Goal: Transaction & Acquisition: Book appointment/travel/reservation

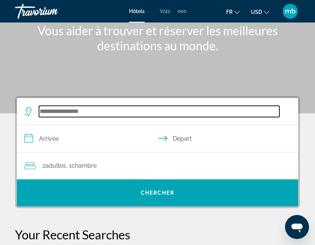
click at [94, 111] on input "Search hotel destination" at bounding box center [159, 111] width 240 height 11
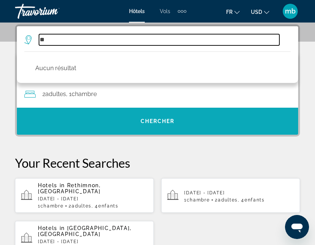
type input "*"
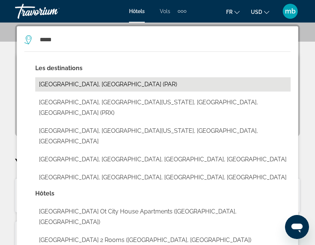
click at [84, 83] on button "[GEOGRAPHIC_DATA], [GEOGRAPHIC_DATA] (PAR)" at bounding box center [162, 84] width 255 height 14
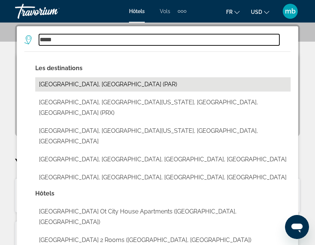
type input "**********"
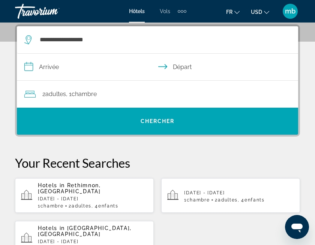
click at [50, 63] on input "**********" at bounding box center [159, 68] width 284 height 29
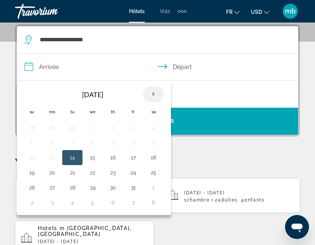
click at [152, 96] on th "Next month" at bounding box center [153, 94] width 20 height 16
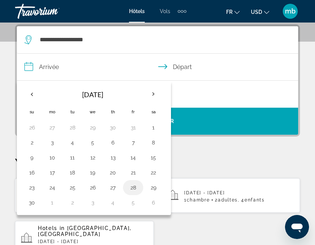
click at [135, 186] on button "28" at bounding box center [133, 187] width 12 height 10
click at [152, 187] on button "29" at bounding box center [153, 187] width 12 height 10
type input "**********"
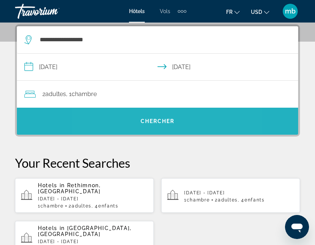
click at [137, 119] on span "Search" at bounding box center [157, 121] width 281 height 18
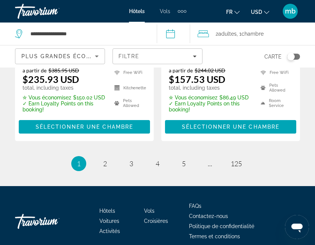
scroll to position [1723, 0]
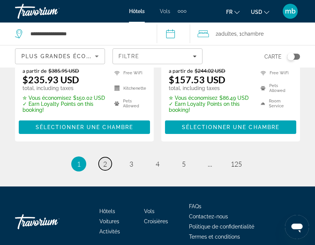
click at [104, 160] on span "2" at bounding box center [105, 164] width 4 height 8
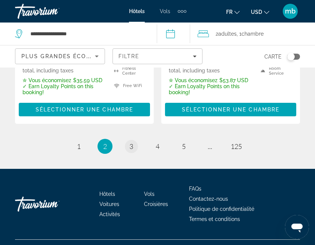
scroll to position [1733, 0]
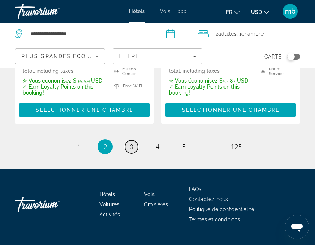
click at [132, 142] on span "3" at bounding box center [131, 146] width 4 height 8
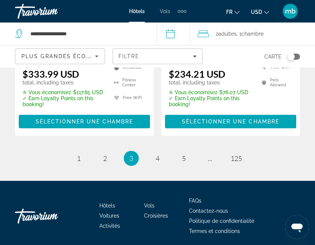
scroll to position [1745, 0]
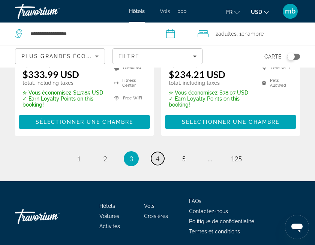
click at [157, 154] on span "4" at bounding box center [157, 158] width 4 height 8
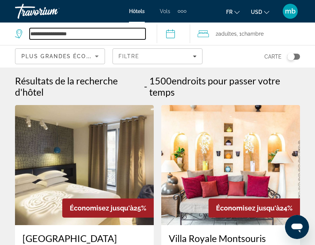
click at [111, 28] on input "**********" at bounding box center [88, 33] width 116 height 11
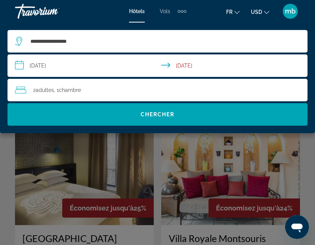
click at [154, 156] on div "Main content" at bounding box center [157, 122] width 315 height 245
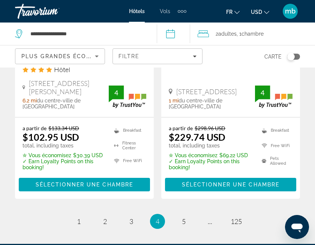
scroll to position [1705, 0]
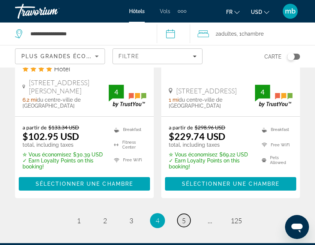
click at [184, 216] on span "5" at bounding box center [184, 220] width 4 height 8
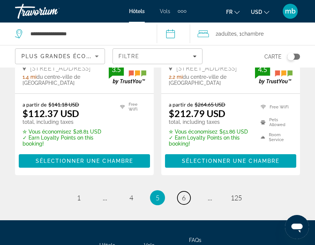
scroll to position [1723, 0]
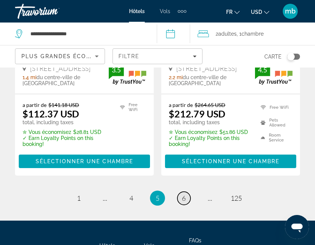
click at [183, 194] on span "6" at bounding box center [184, 198] width 4 height 8
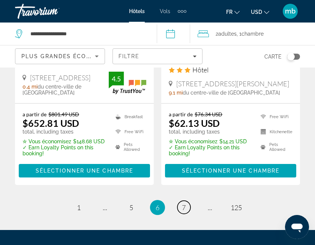
scroll to position [1723, 0]
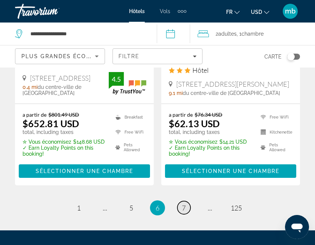
click at [184, 203] on span "7" at bounding box center [184, 207] width 4 height 8
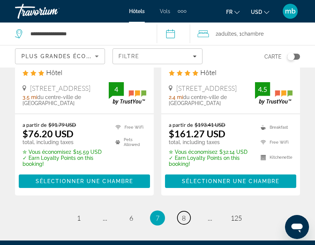
scroll to position [1735, 0]
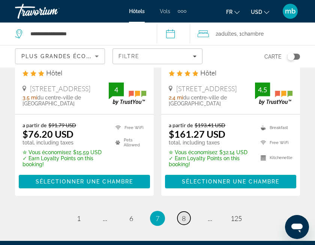
click at [185, 214] on span "8" at bounding box center [184, 218] width 4 height 8
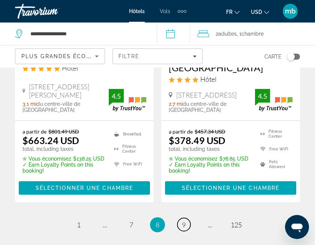
scroll to position [1681, 0]
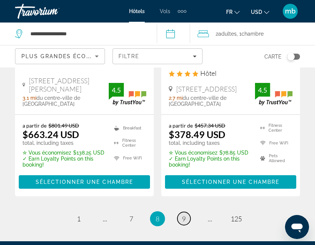
click at [185, 214] on span "9" at bounding box center [184, 218] width 4 height 8
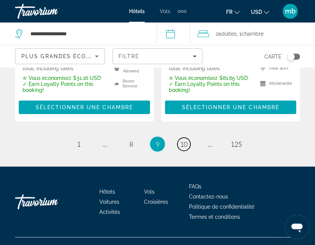
scroll to position [1721, 0]
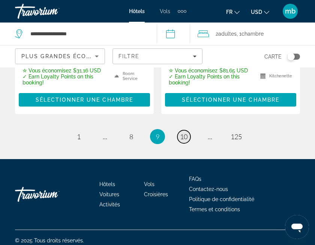
click at [184, 132] on span "10" at bounding box center [183, 136] width 7 height 8
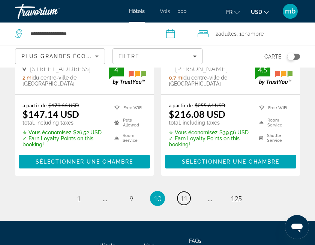
scroll to position [1689, 0]
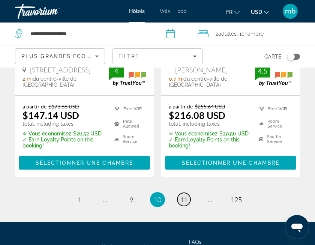
click at [185, 195] on span "11" at bounding box center [183, 199] width 7 height 8
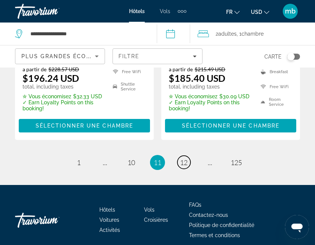
scroll to position [1709, 0]
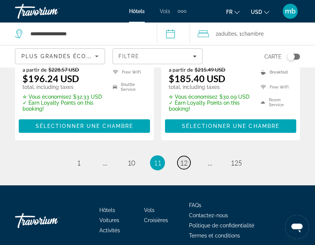
click at [184, 158] on span "12" at bounding box center [183, 162] width 7 height 8
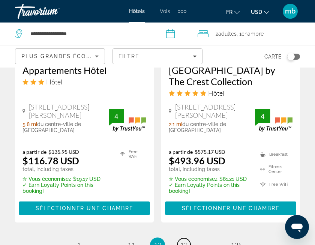
scroll to position [1700, 0]
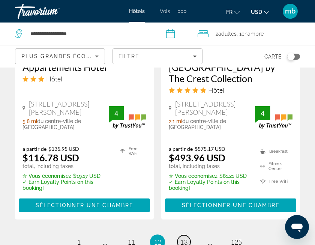
click at [179, 235] on link "page 13" at bounding box center [183, 241] width 13 height 13
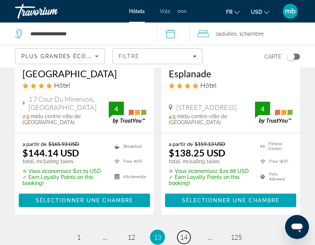
scroll to position [1653, 0]
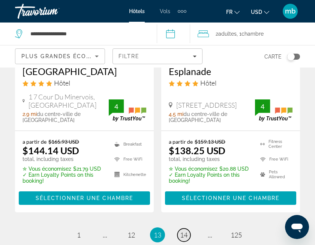
click at [183, 230] on span "14" at bounding box center [183, 234] width 7 height 8
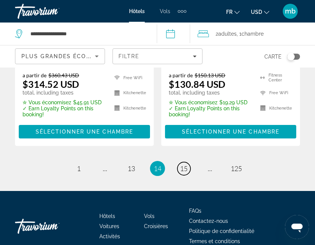
scroll to position [1718, 0]
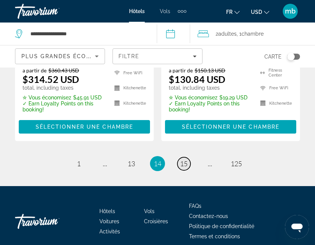
click at [185, 159] on span "15" at bounding box center [183, 163] width 7 height 8
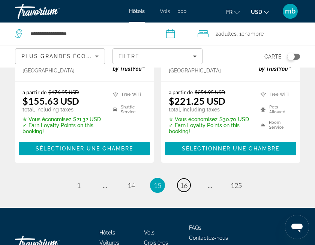
scroll to position [1712, 0]
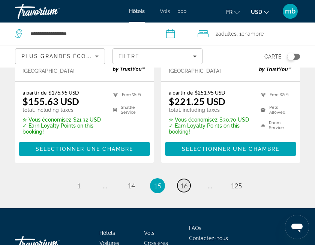
click at [184, 179] on link "page 16" at bounding box center [183, 185] width 13 height 13
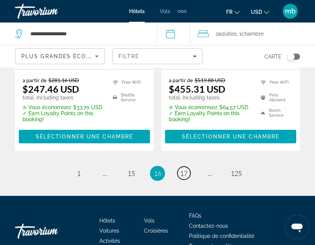
scroll to position [1702, 0]
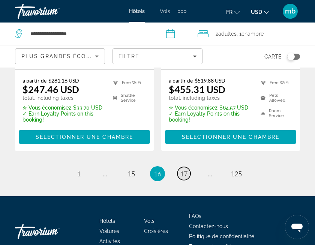
click at [183, 169] on span "17" at bounding box center [183, 173] width 7 height 8
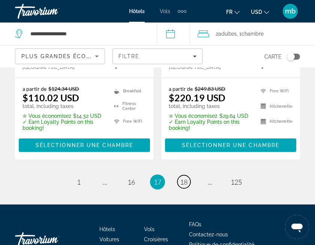
scroll to position [1711, 0]
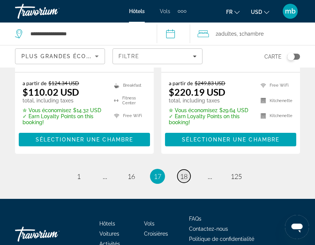
click at [182, 172] on span "18" at bounding box center [183, 176] width 7 height 8
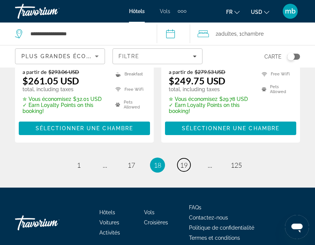
scroll to position [1721, 0]
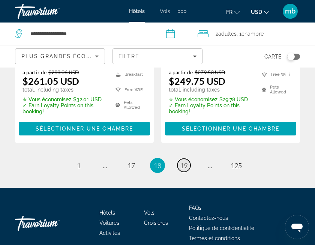
click at [185, 161] on span "19" at bounding box center [183, 165] width 7 height 8
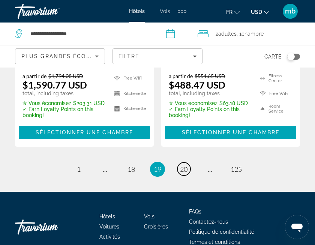
scroll to position [1708, 0]
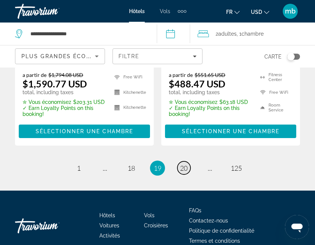
click at [185, 164] on span "20" at bounding box center [183, 168] width 7 height 8
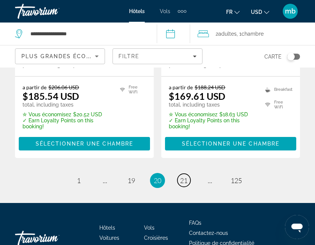
scroll to position [1696, 0]
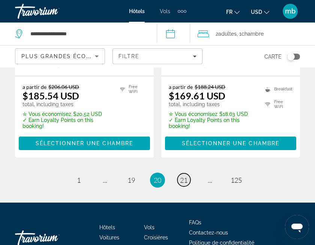
click at [185, 176] on span "21" at bounding box center [183, 180] width 7 height 8
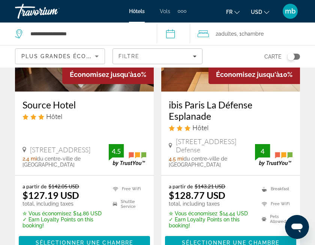
scroll to position [1642, 0]
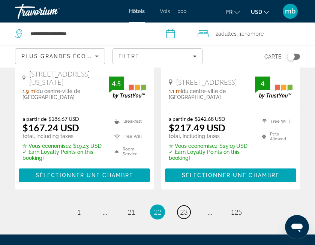
scroll to position [1698, 0]
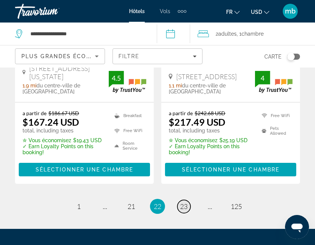
click at [186, 202] on span "23" at bounding box center [183, 206] width 7 height 8
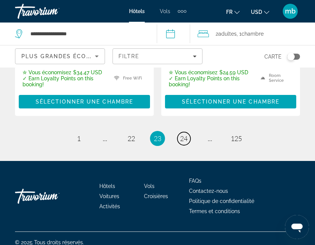
scroll to position [1732, 0]
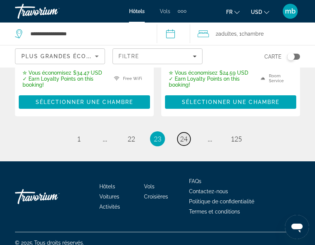
click at [184, 134] on span "24" at bounding box center [183, 138] width 7 height 8
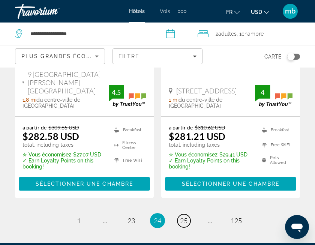
scroll to position [1690, 0]
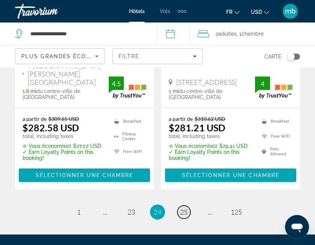
click at [183, 208] on span "25" at bounding box center [183, 212] width 7 height 8
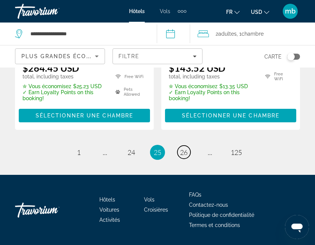
scroll to position [1685, 0]
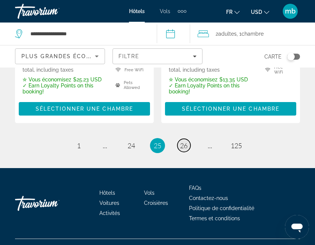
click at [186, 141] on span "26" at bounding box center [183, 145] width 7 height 8
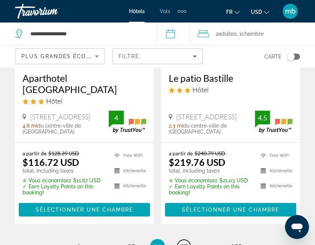
scroll to position [1657, 0]
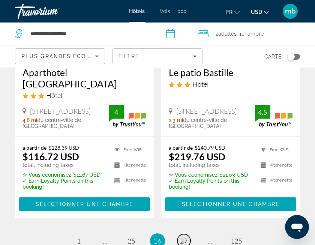
click at [185, 236] on span "27" at bounding box center [183, 240] width 7 height 8
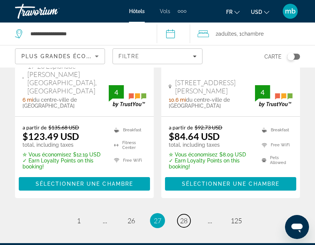
scroll to position [1736, 0]
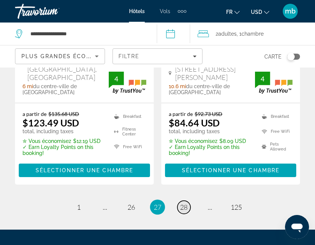
click at [184, 203] on span "28" at bounding box center [183, 207] width 7 height 8
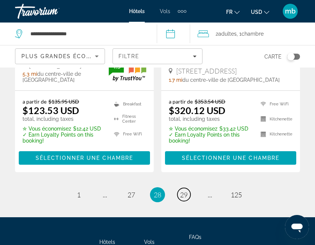
scroll to position [1732, 0]
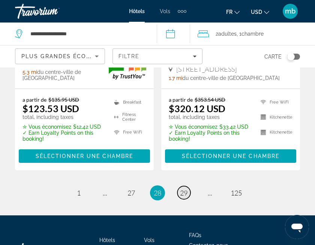
click at [179, 186] on link "page 29" at bounding box center [183, 192] width 13 height 13
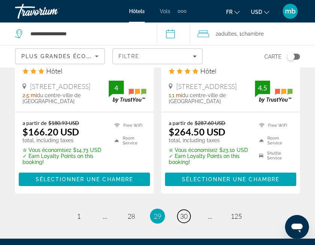
scroll to position [1631, 0]
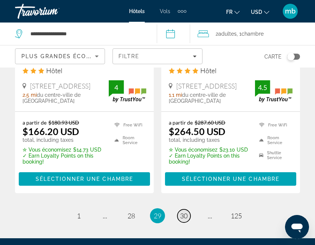
click at [184, 211] on span "30" at bounding box center [183, 215] width 7 height 8
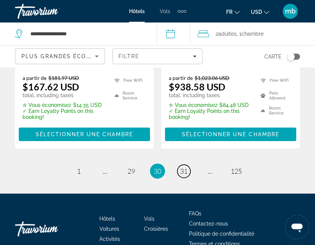
scroll to position [1712, 0]
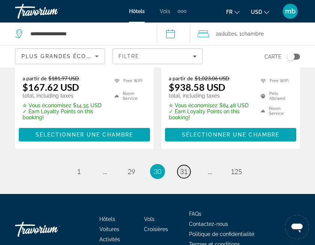
click at [181, 167] on span "31" at bounding box center [183, 171] width 7 height 8
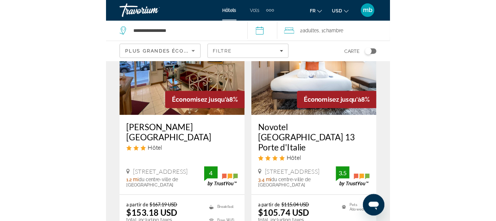
scroll to position [106, 0]
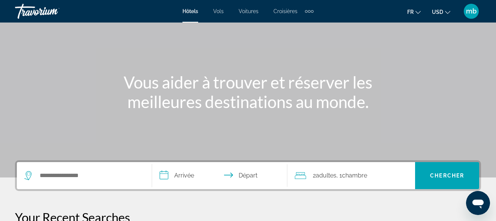
scroll to position [35, 0]
